Goal: Information Seeking & Learning: Learn about a topic

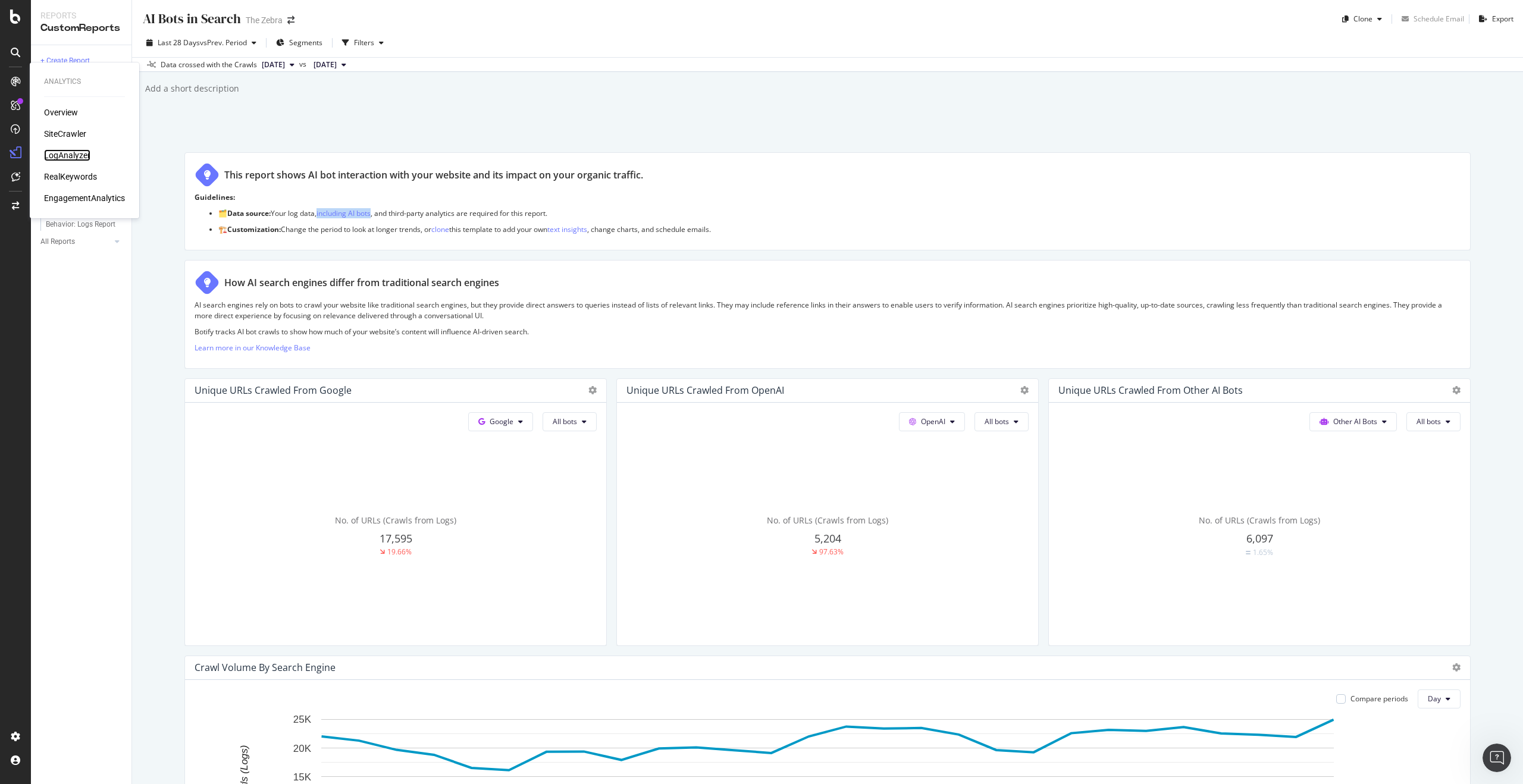
click at [69, 151] on div "LogAnalyzer" at bounding box center [67, 155] width 47 height 12
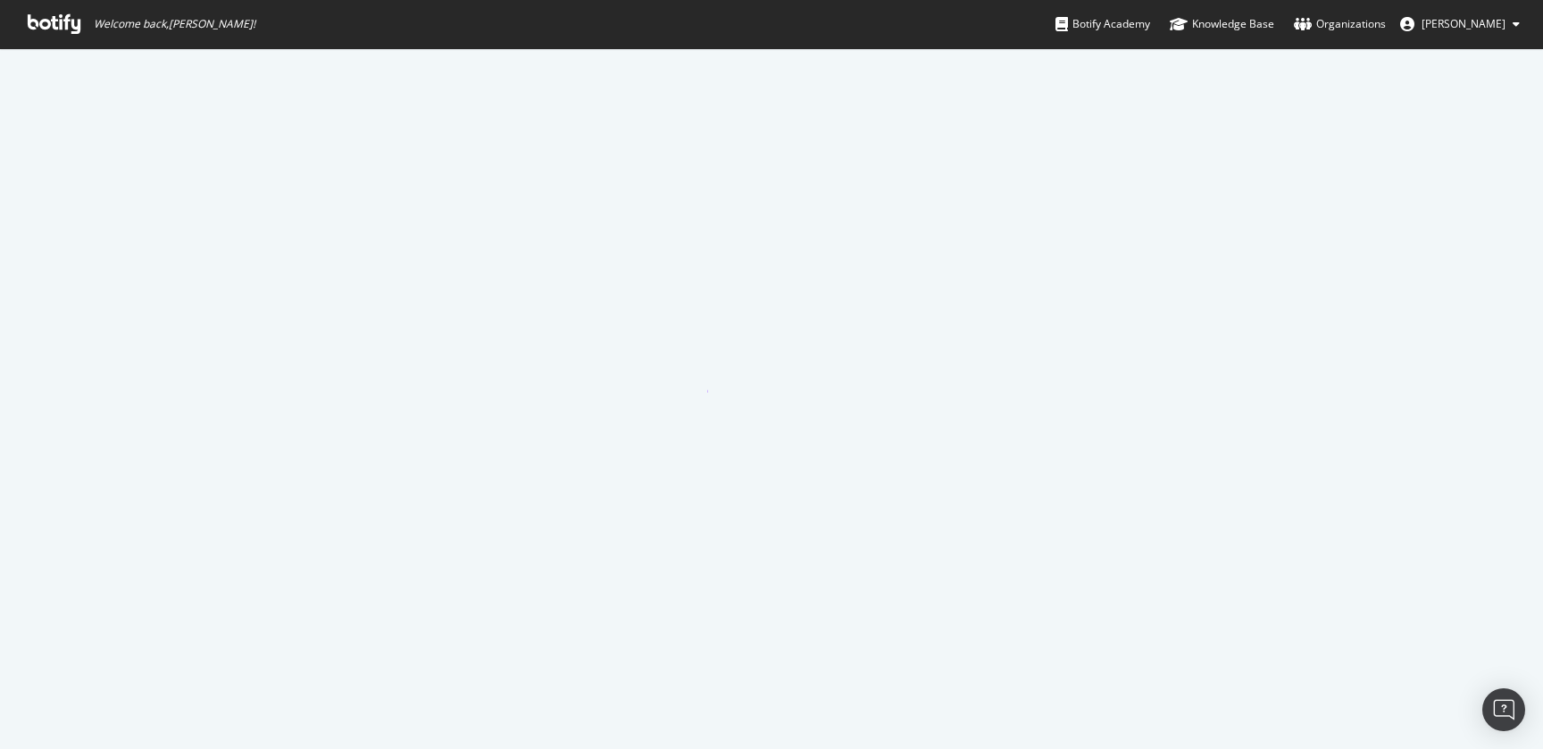
click at [82, 20] on span "Welcome back, Meredith Gummerson !" at bounding box center [141, 24] width 256 height 48
click at [64, 21] on icon at bounding box center [54, 24] width 53 height 20
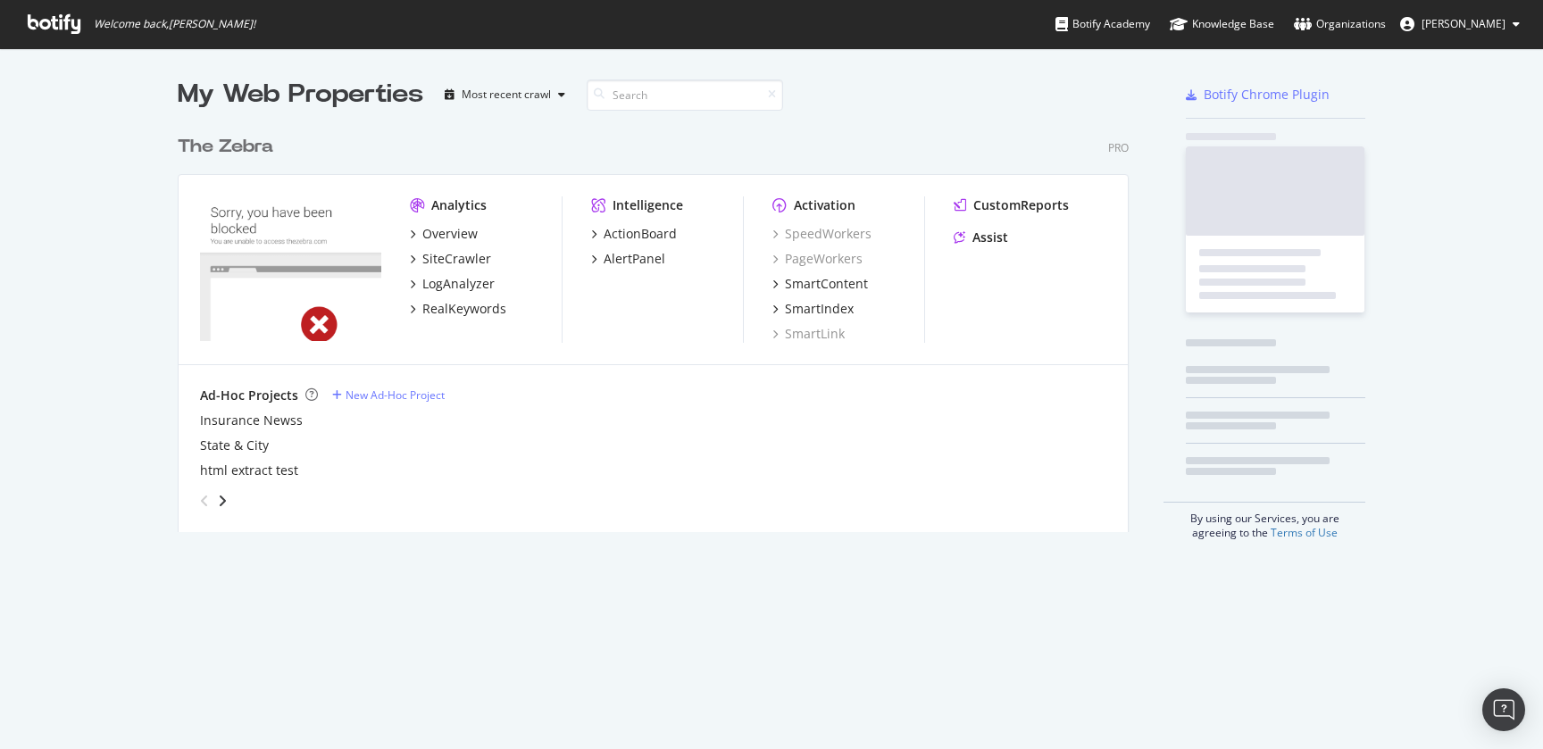
scroll to position [420, 965]
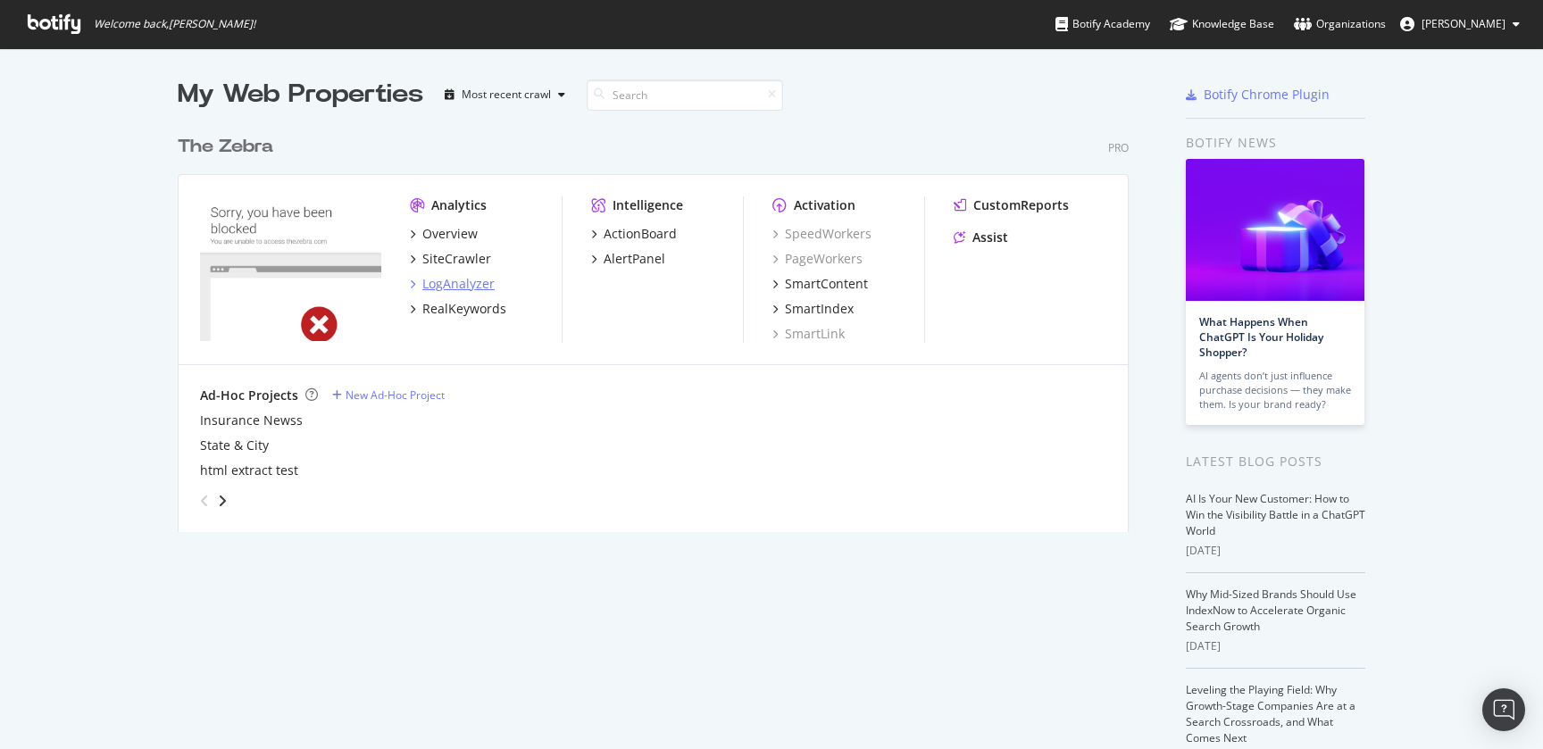
click at [448, 286] on div "LogAnalyzer" at bounding box center [458, 284] width 72 height 18
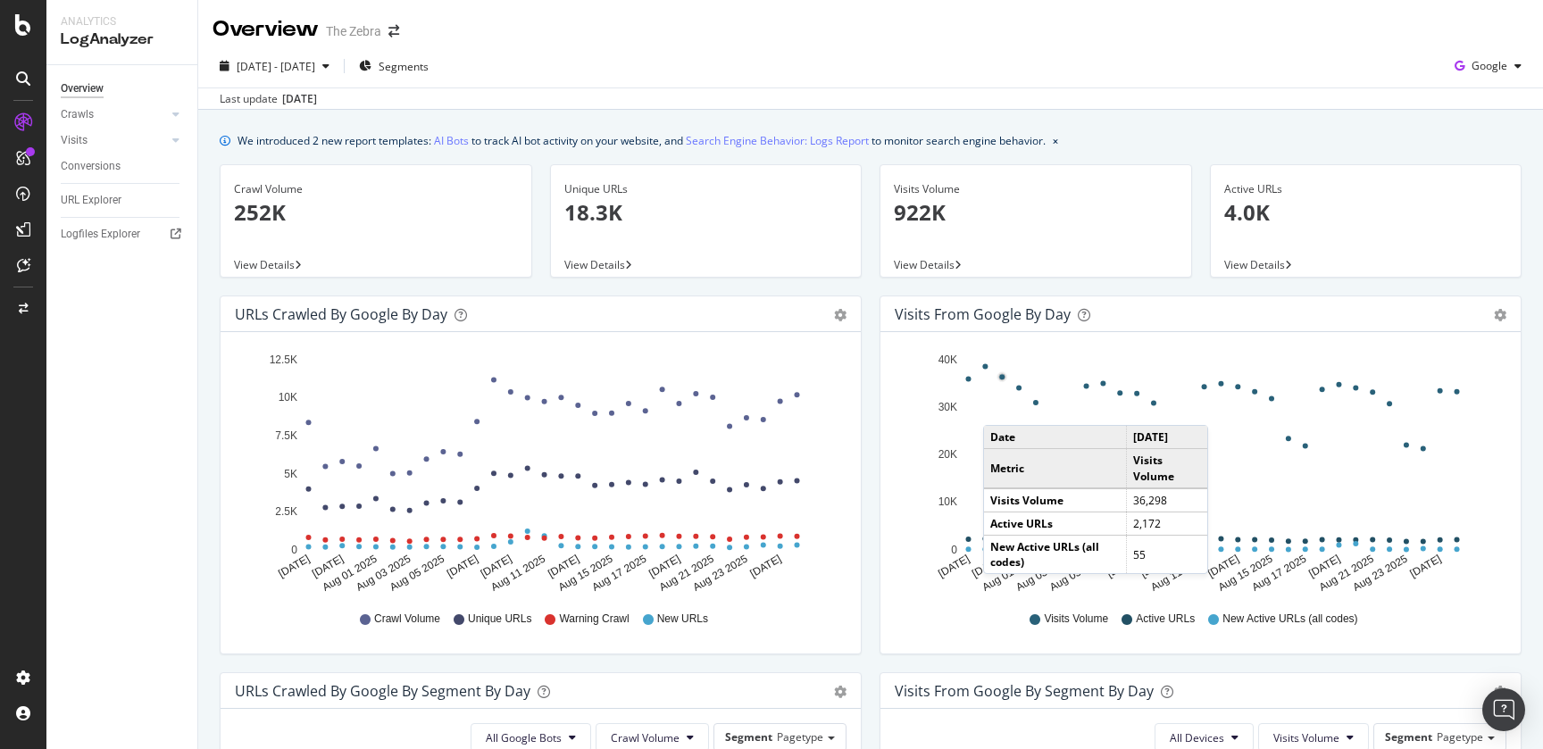
scroll to position [48, 0]
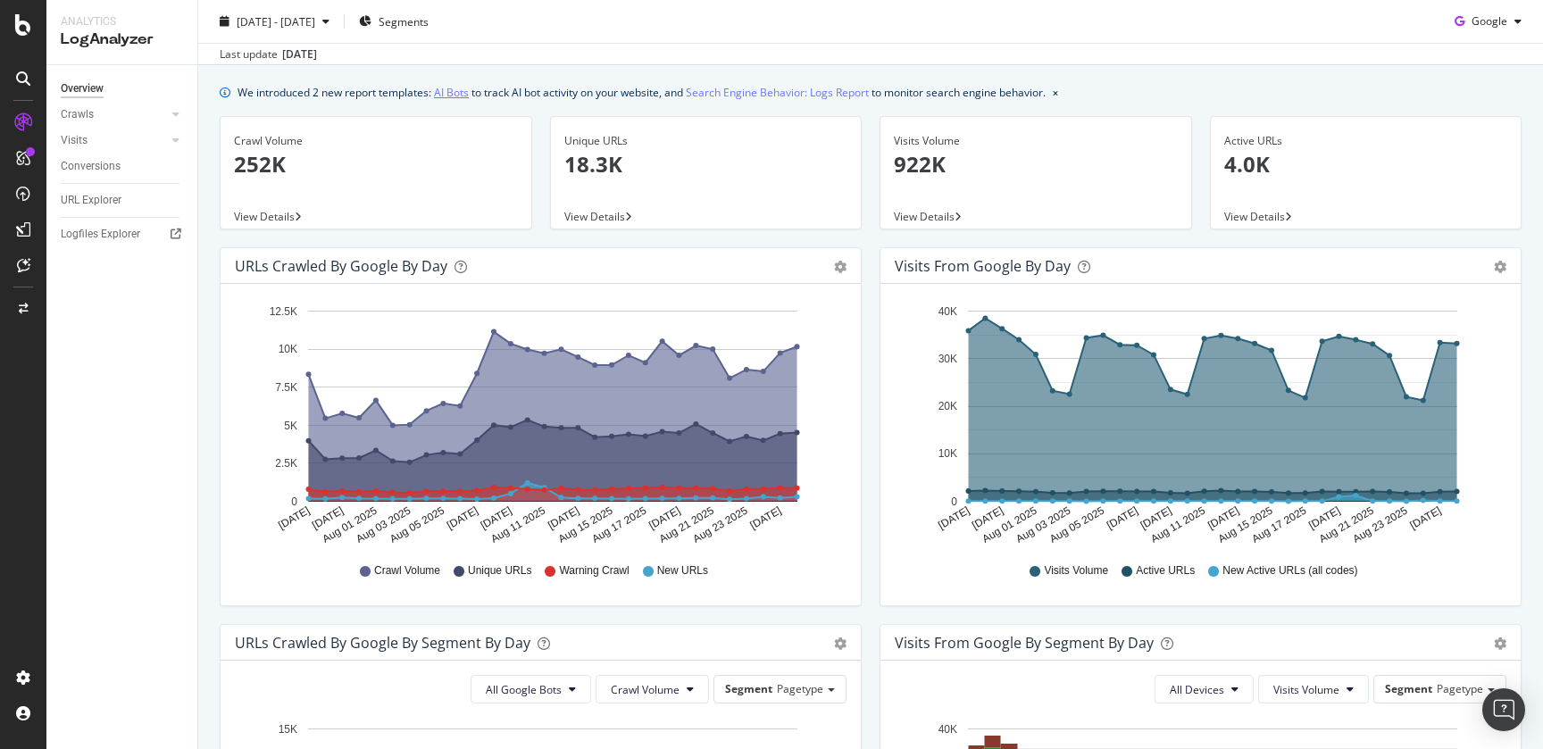
click at [456, 96] on link "AI Bots" at bounding box center [451, 92] width 35 height 19
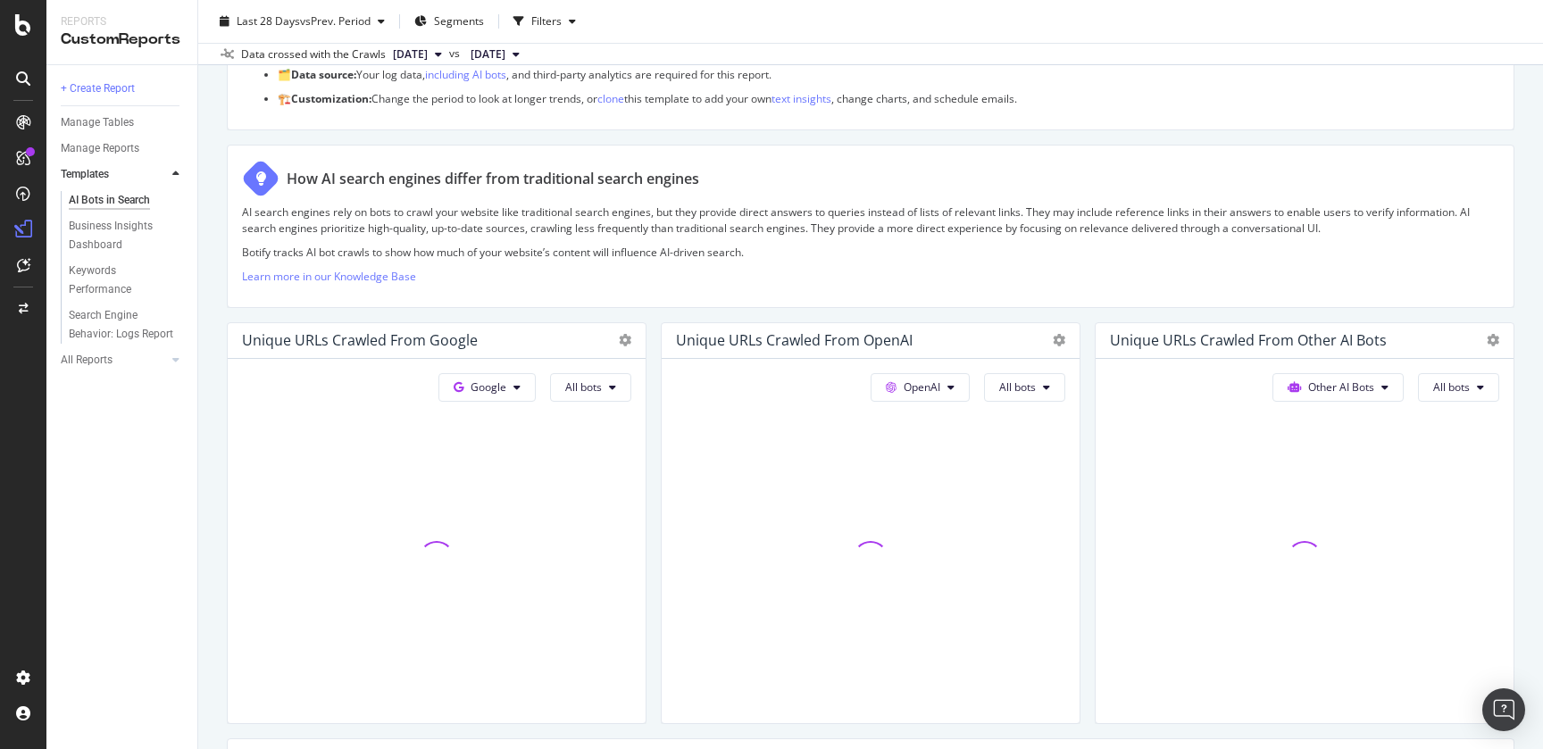
scroll to position [200, 0]
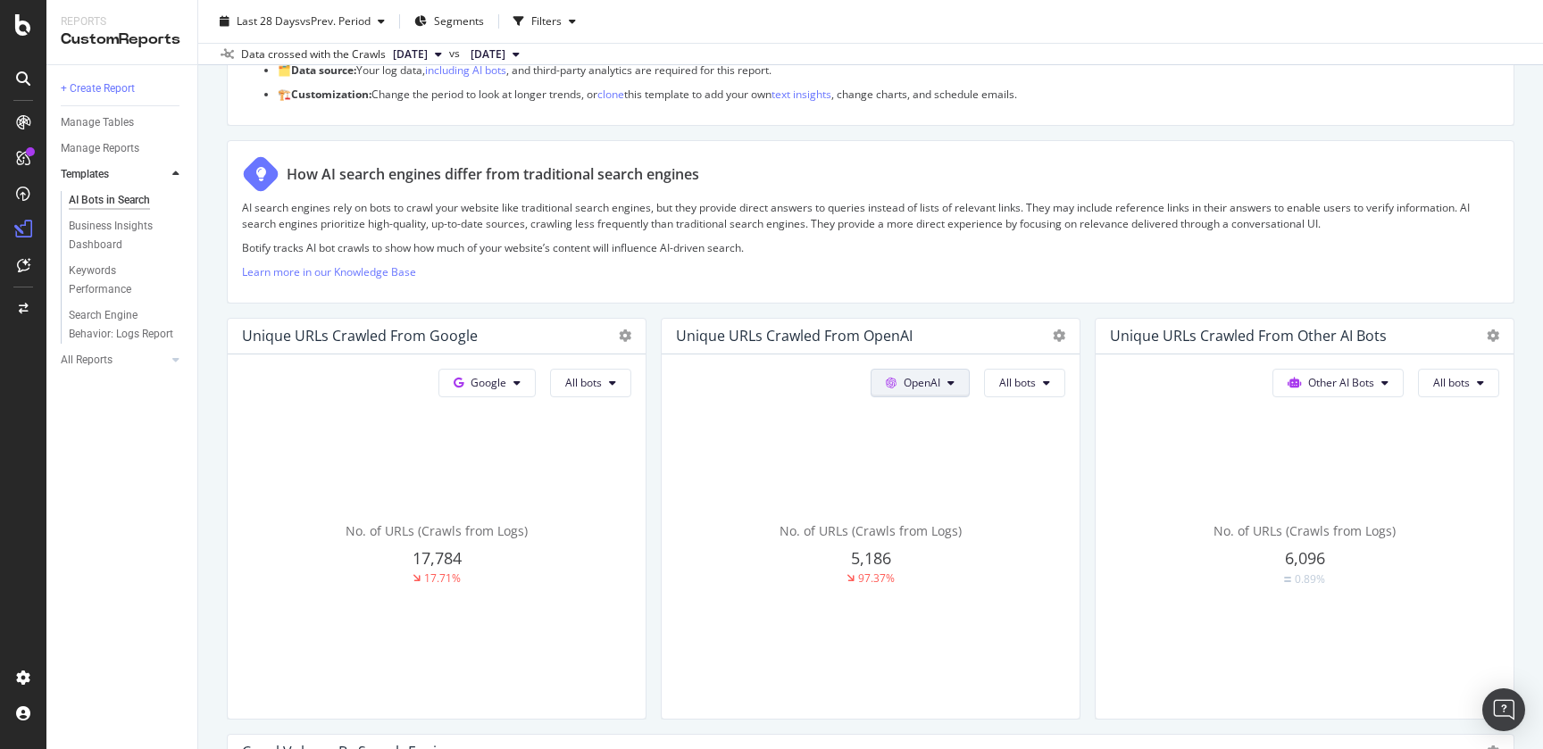
click at [506, 375] on span "OpenAI" at bounding box center [489, 382] width 36 height 15
click at [1074, 297] on div "How AI search engines differ from traditional search engines AI search engines …" at bounding box center [871, 221] width 1288 height 163
click at [536, 390] on button "OpenAI" at bounding box center [487, 383] width 97 height 29
click at [1045, 267] on p "Learn more in our Knowledge Base" at bounding box center [871, 271] width 1258 height 15
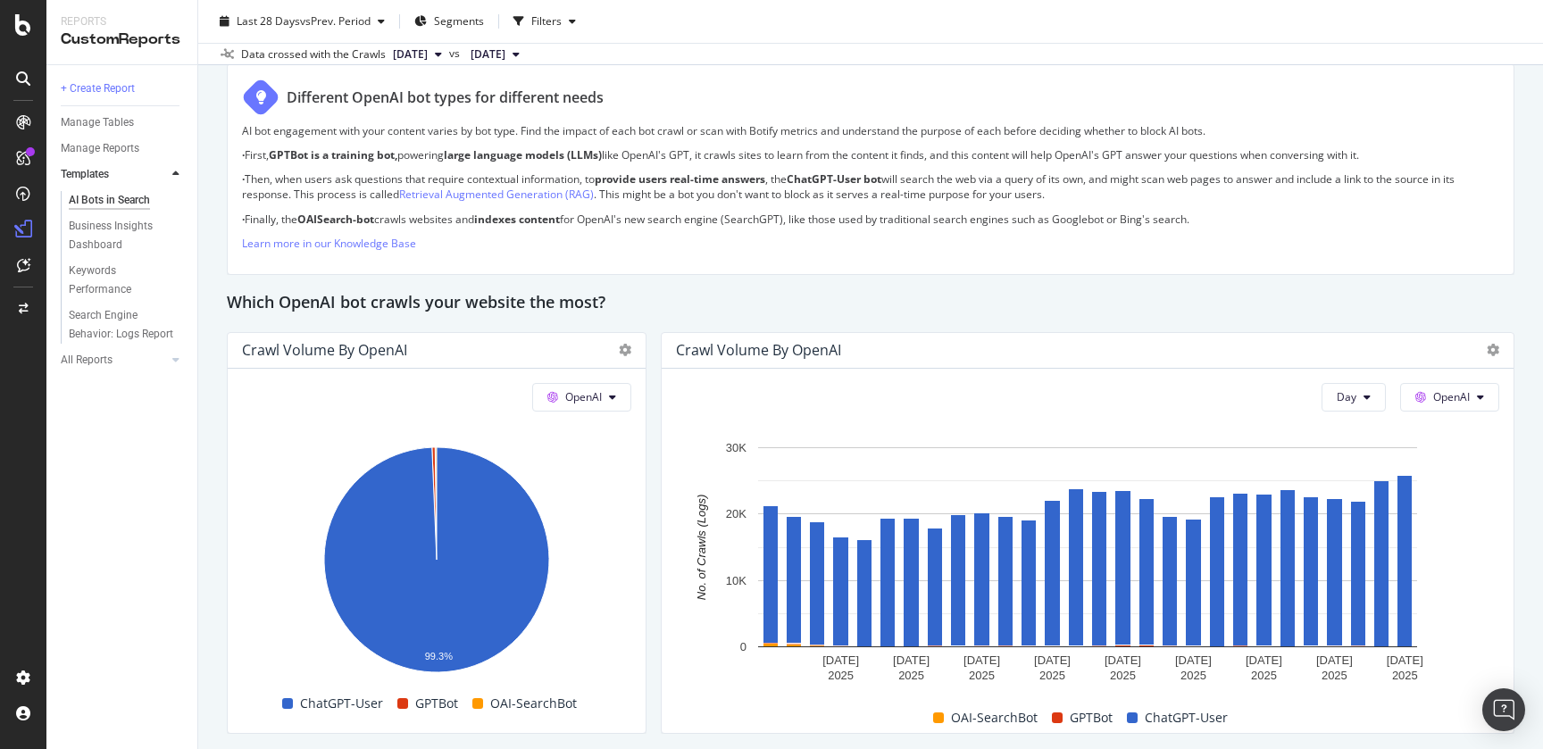
scroll to position [1265, 0]
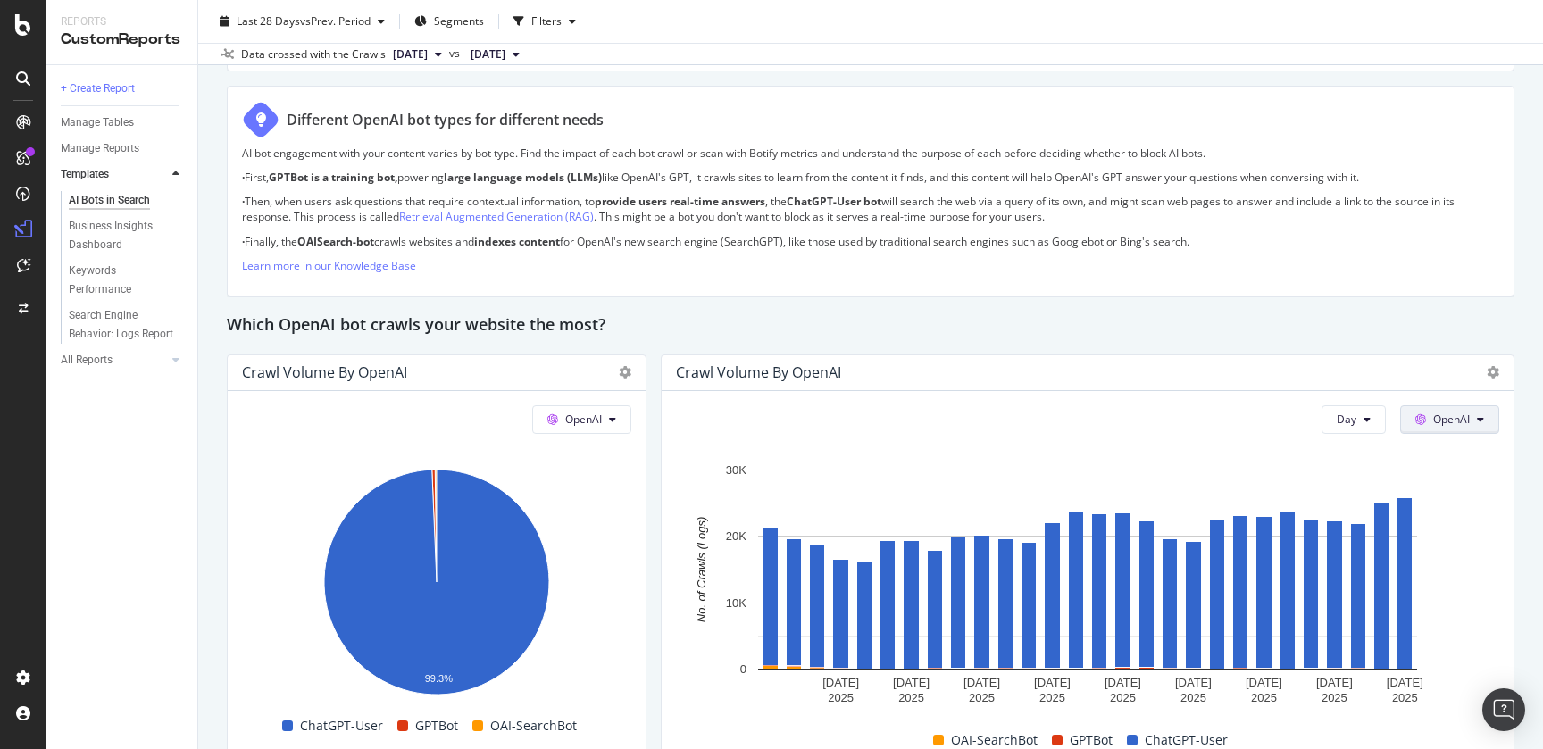
click at [1425, 422] on icon at bounding box center [1421, 419] width 11 height 11
click at [1446, 563] on div "Other AI Bots" at bounding box center [1462, 554] width 123 height 26
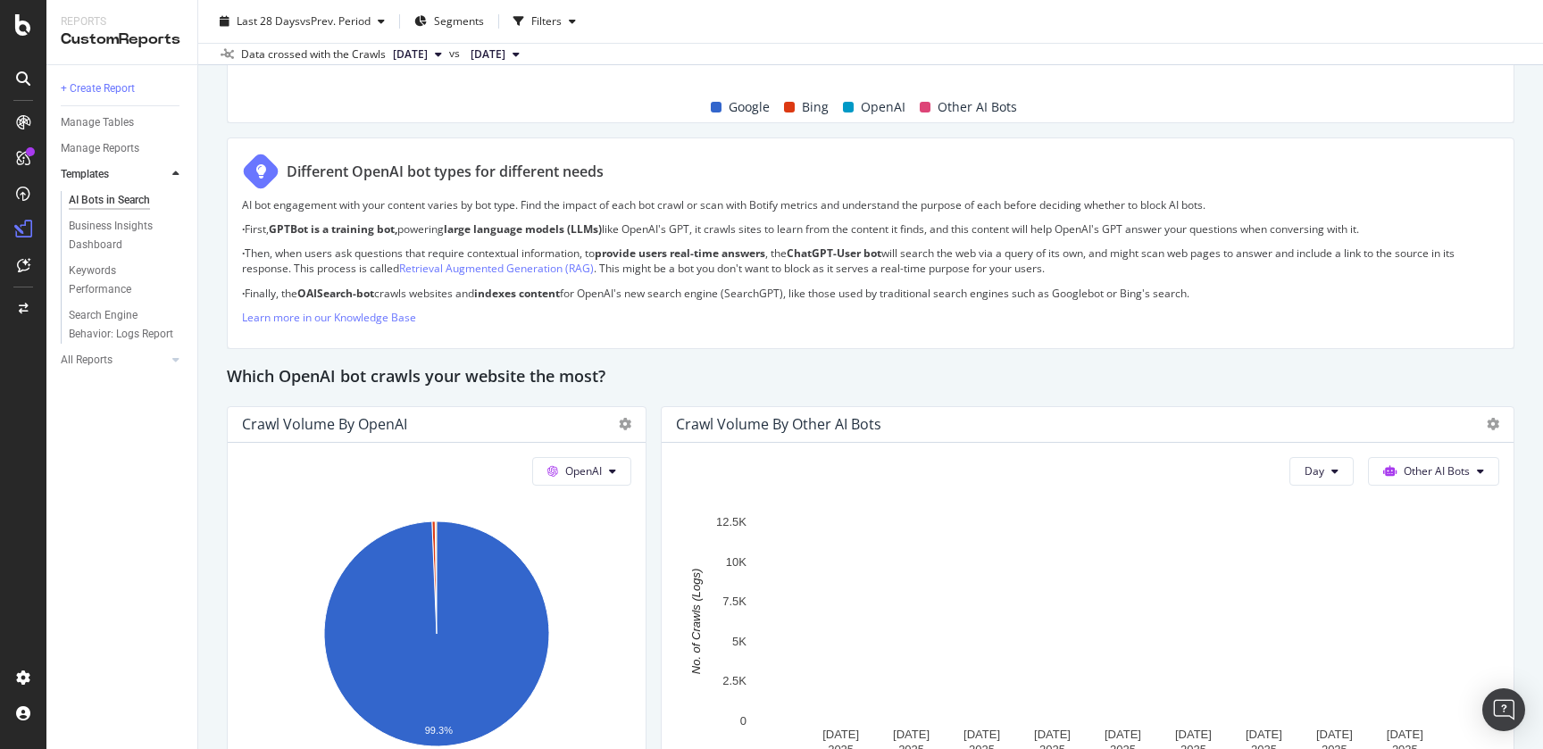
scroll to position [1167, 0]
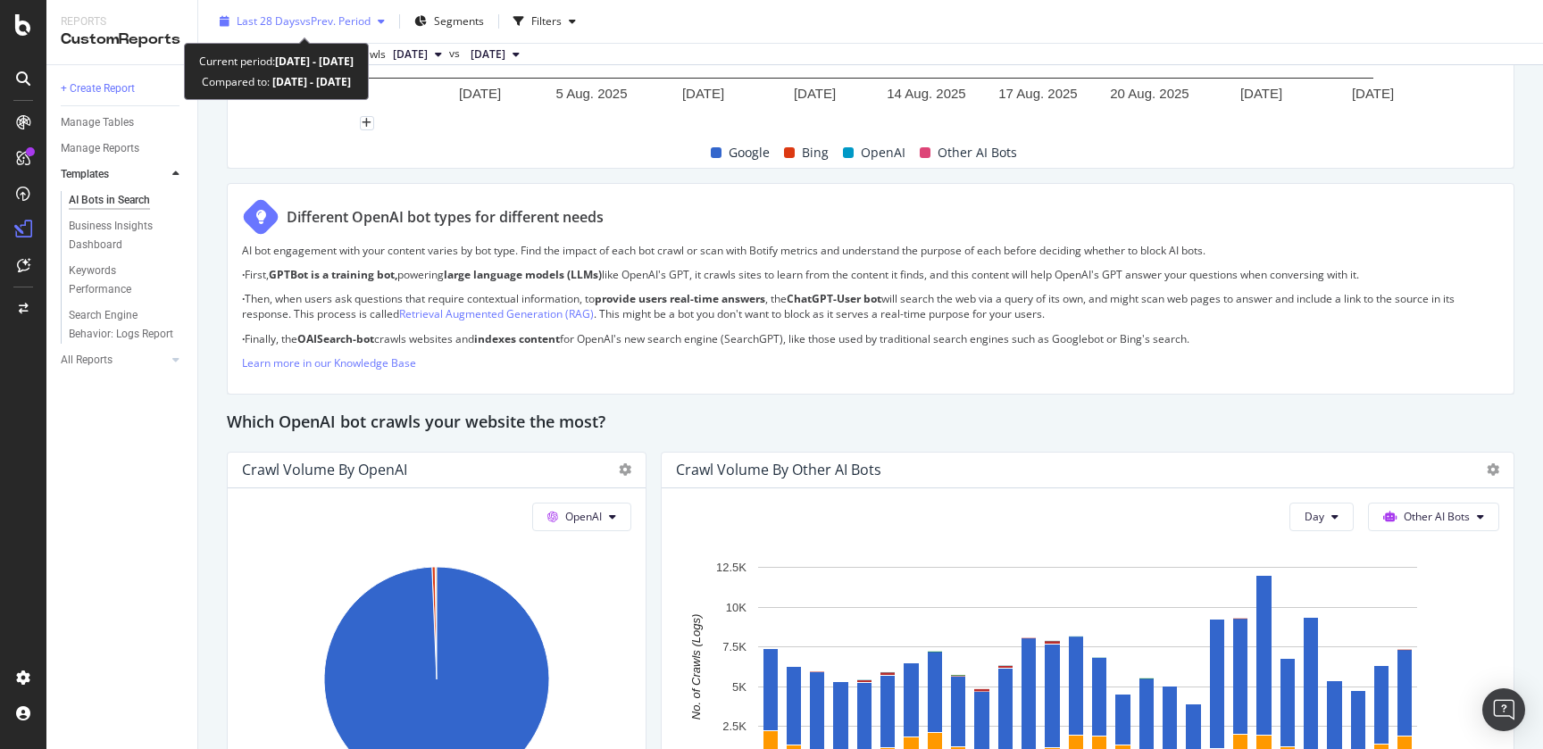
click at [336, 22] on span "vs Prev. Period" at bounding box center [335, 20] width 71 height 15
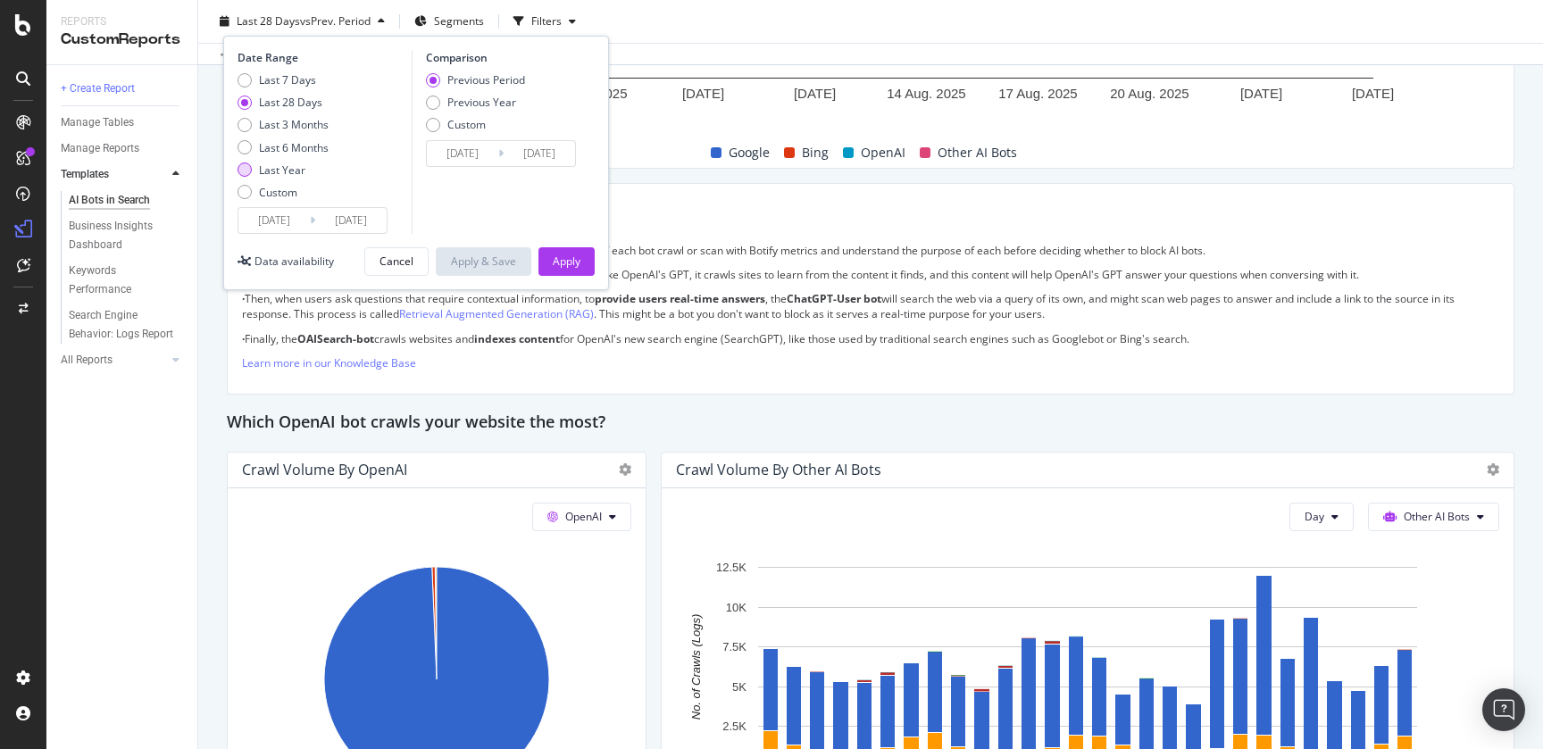
click at [283, 171] on div "Last Year" at bounding box center [282, 170] width 46 height 15
type input "2024/08/27"
type input "2023/08/28"
type input "2024/08/26"
click at [561, 261] on div "Apply" at bounding box center [567, 261] width 28 height 15
